Goal: Find specific page/section: Find specific page/section

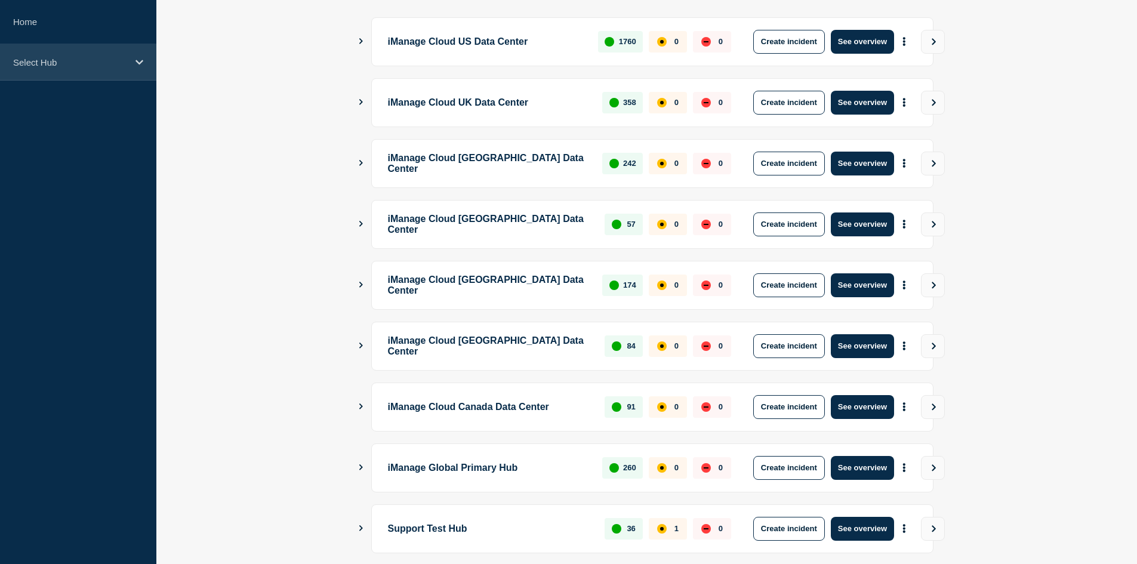
drag, startPoint x: 0, startPoint y: 0, endPoint x: 13, endPoint y: 64, distance: 65.1
click at [50, 62] on p "Select Hub" at bounding box center [70, 62] width 115 height 10
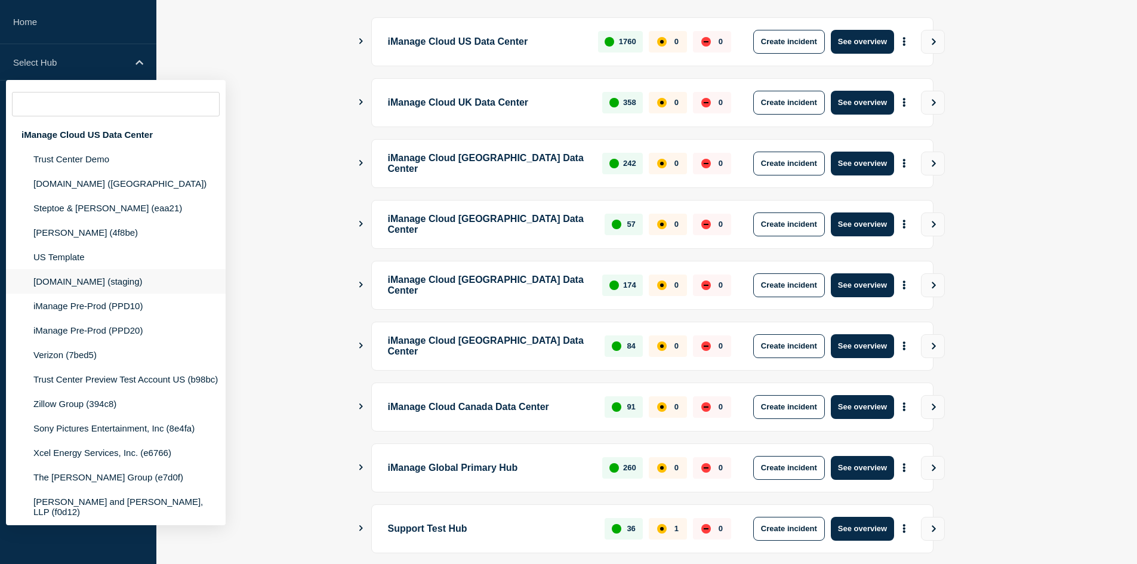
scroll to position [358, 0]
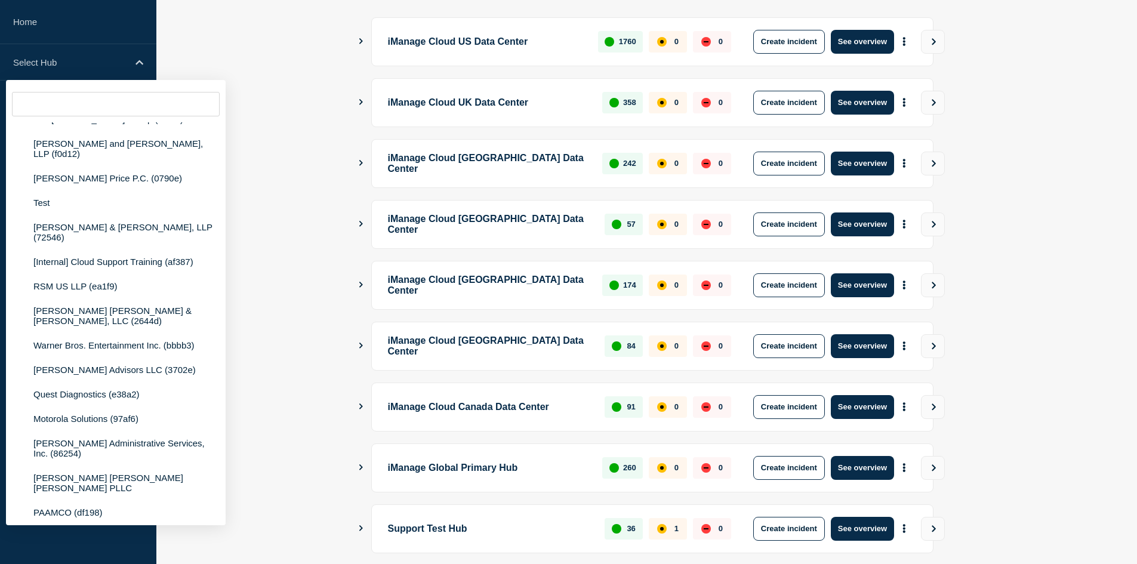
drag, startPoint x: 264, startPoint y: 242, endPoint x: 303, endPoint y: 260, distance: 42.5
click at [266, 242] on main "iManage Cloud US Data Center 1760 0 0 Create incident See overview iManage Clou…" at bounding box center [646, 342] width 980 height 689
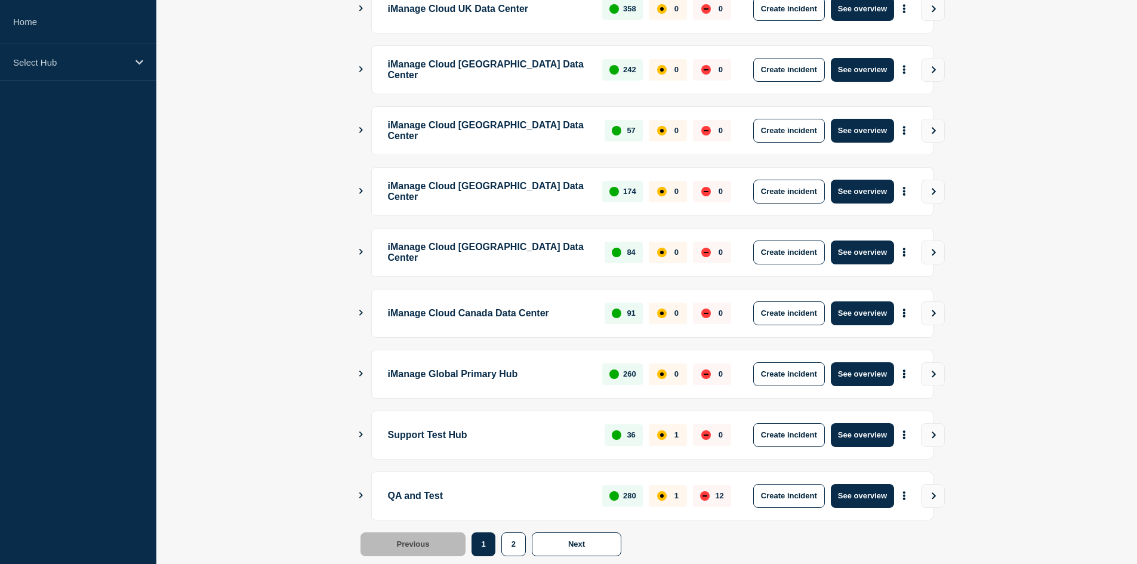
scroll to position [282, 0]
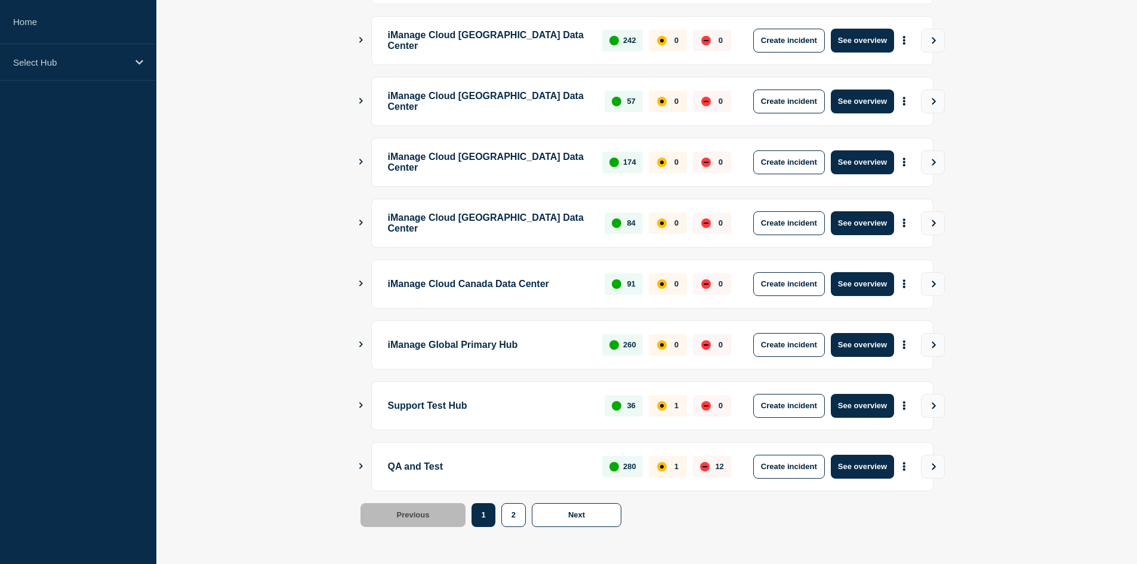
click at [357, 340] on main "iManage Cloud US Data Center 1760 0 0 Create incident See overview iManage Clou…" at bounding box center [646, 219] width 980 height 689
click at [364, 342] on icon "Show Connected Hubs" at bounding box center [361, 344] width 8 height 6
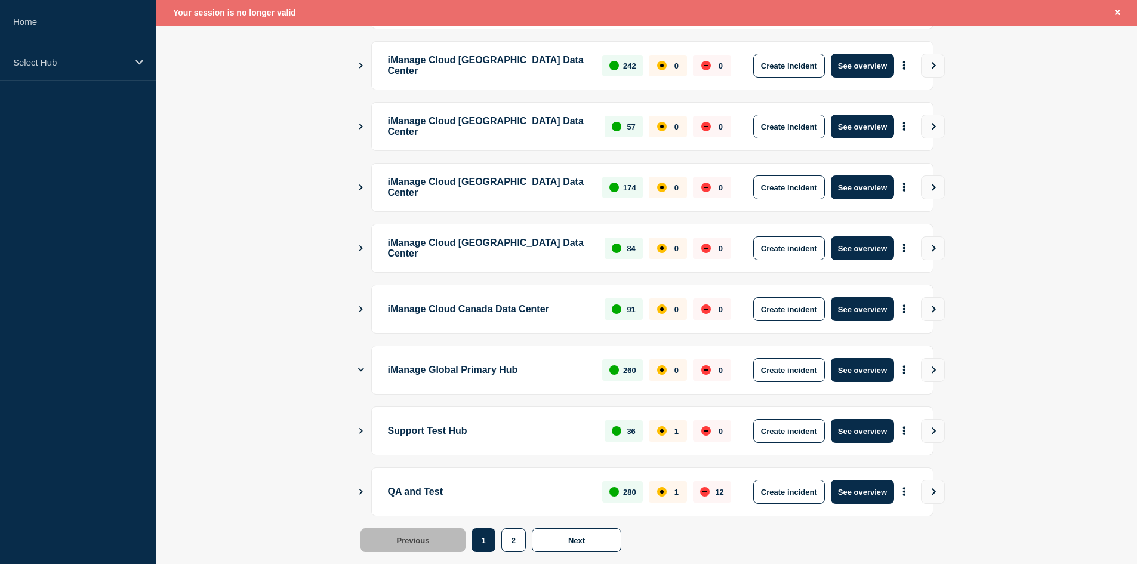
scroll to position [307, 0]
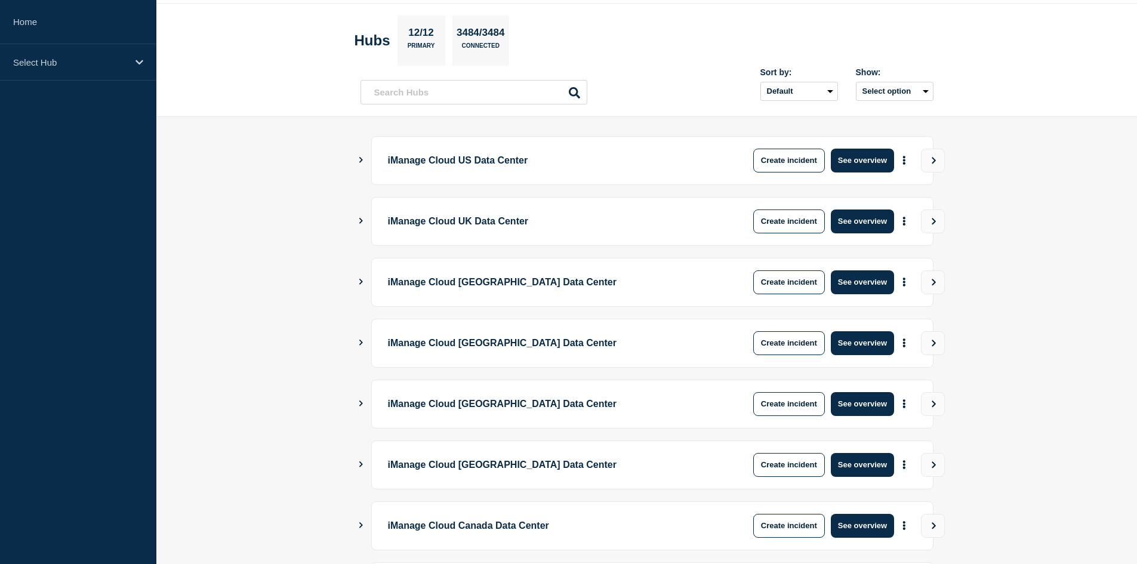
scroll to position [282, 0]
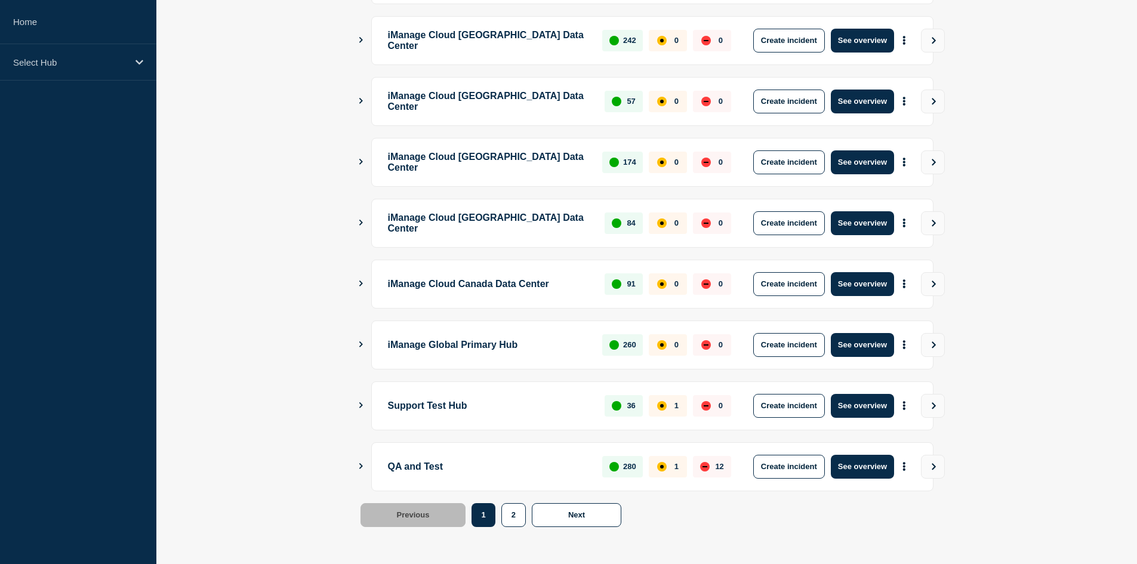
click at [362, 344] on icon "Show Connected Hubs" at bounding box center [361, 344] width 4 height 6
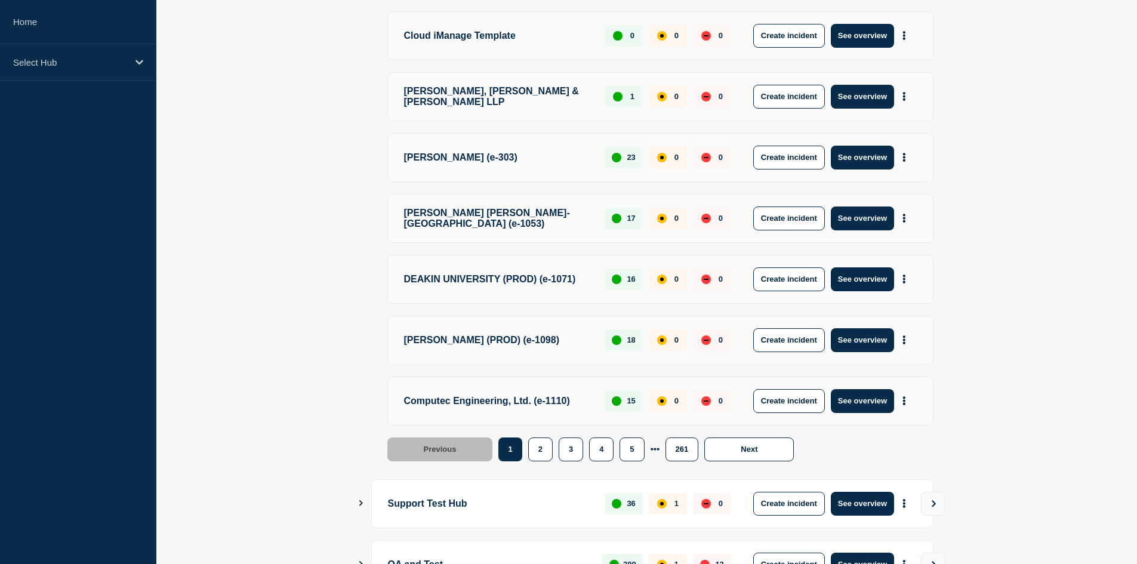
scroll to position [879, 0]
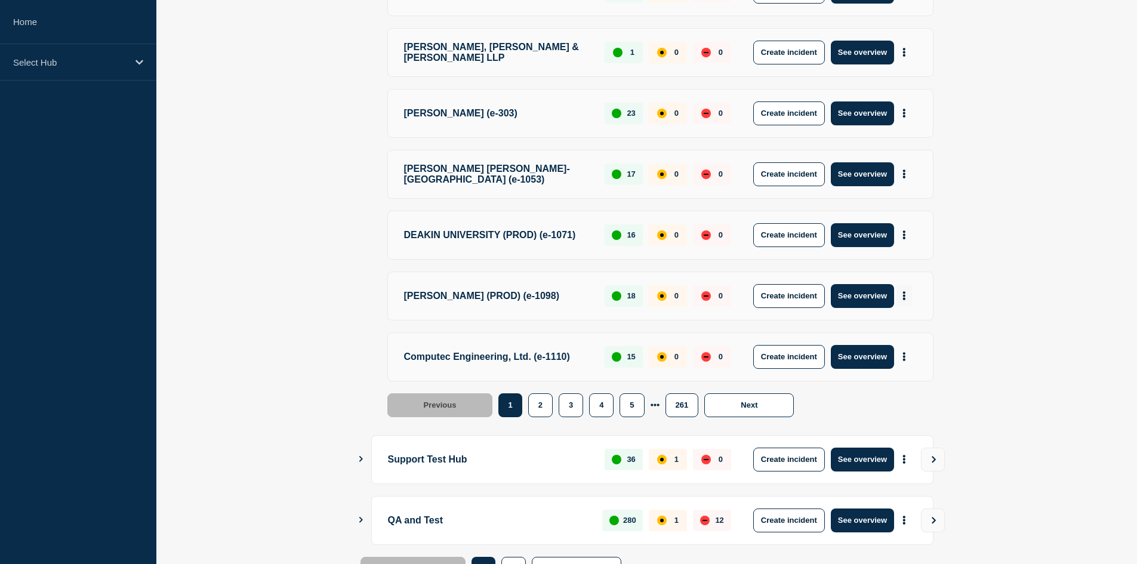
click at [903, 300] on icon "More actions" at bounding box center [904, 295] width 4 height 9
click at [882, 362] on link "View Status Page" at bounding box center [903, 365] width 88 height 10
